Goal: Task Accomplishment & Management: Use online tool/utility

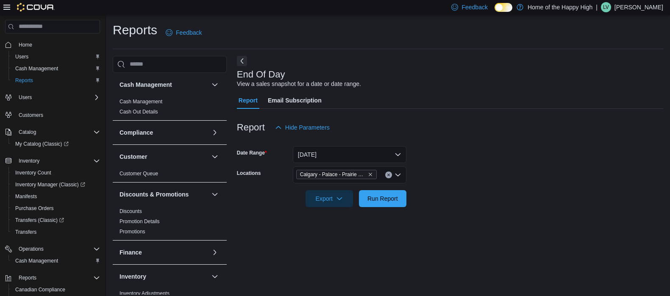
scroll to position [6, 0]
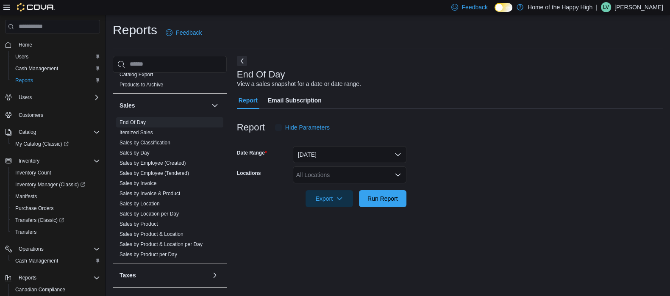
scroll to position [6, 0]
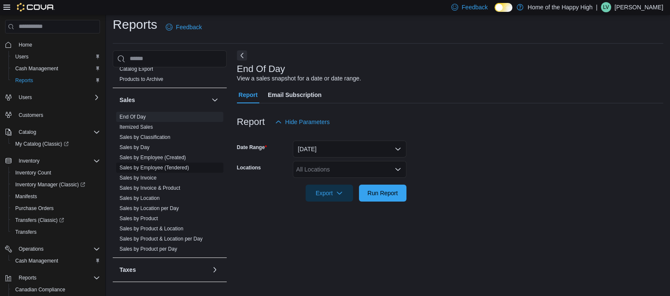
click at [169, 165] on link "Sales by Employee (Tendered)" at bounding box center [155, 168] width 70 height 6
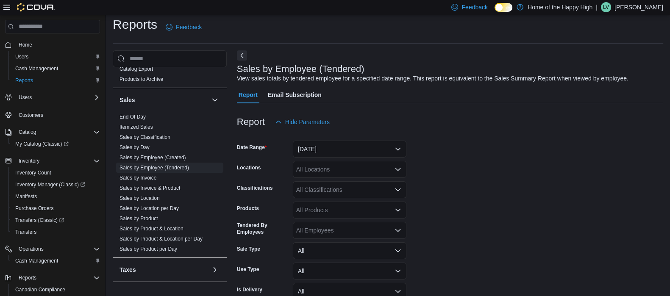
scroll to position [19, 0]
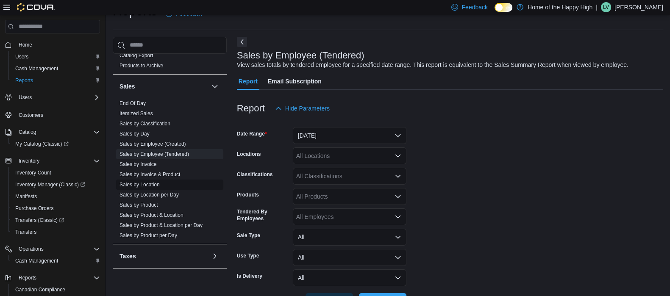
click at [153, 182] on link "Sales by Location" at bounding box center [140, 185] width 40 height 6
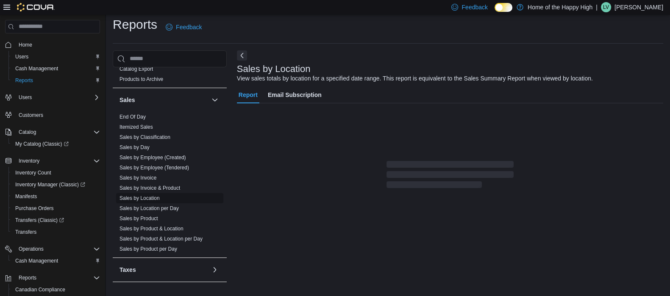
scroll to position [19, 0]
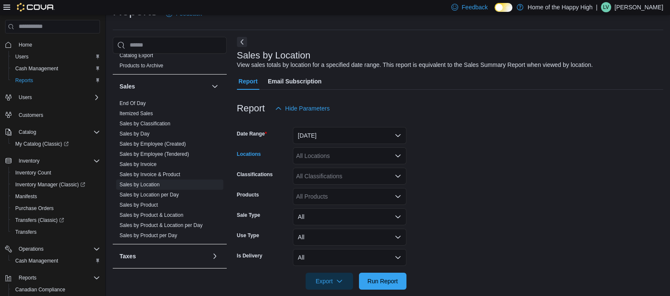
click at [316, 153] on div "All Locations" at bounding box center [350, 156] width 114 height 17
type input "***"
click at [357, 170] on span "Calgary - Palace - Prairie Records" at bounding box center [369, 170] width 90 height 8
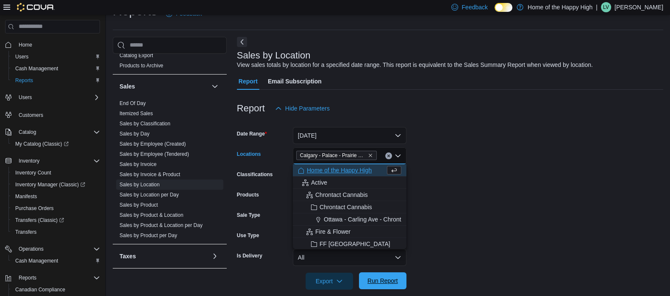
click at [380, 279] on span "Run Report" at bounding box center [383, 281] width 31 height 8
